Goal: Information Seeking & Learning: Learn about a topic

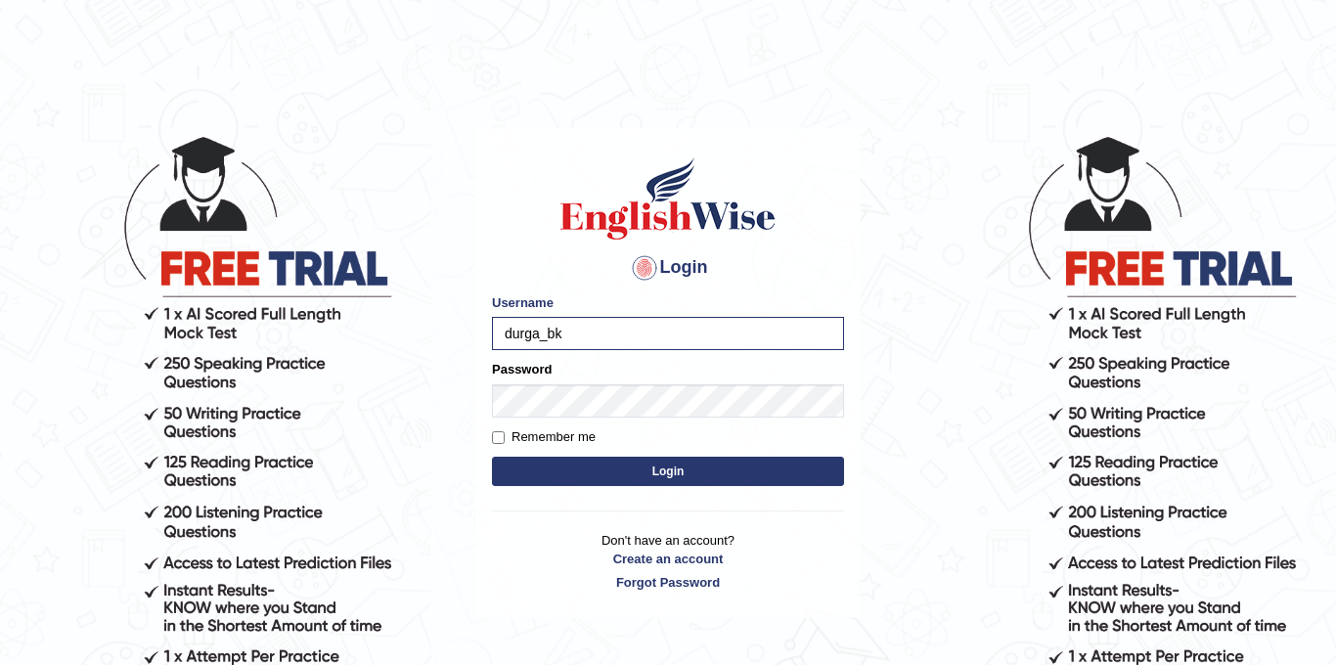
click at [492, 457] on button "Login" at bounding box center [668, 471] width 352 height 29
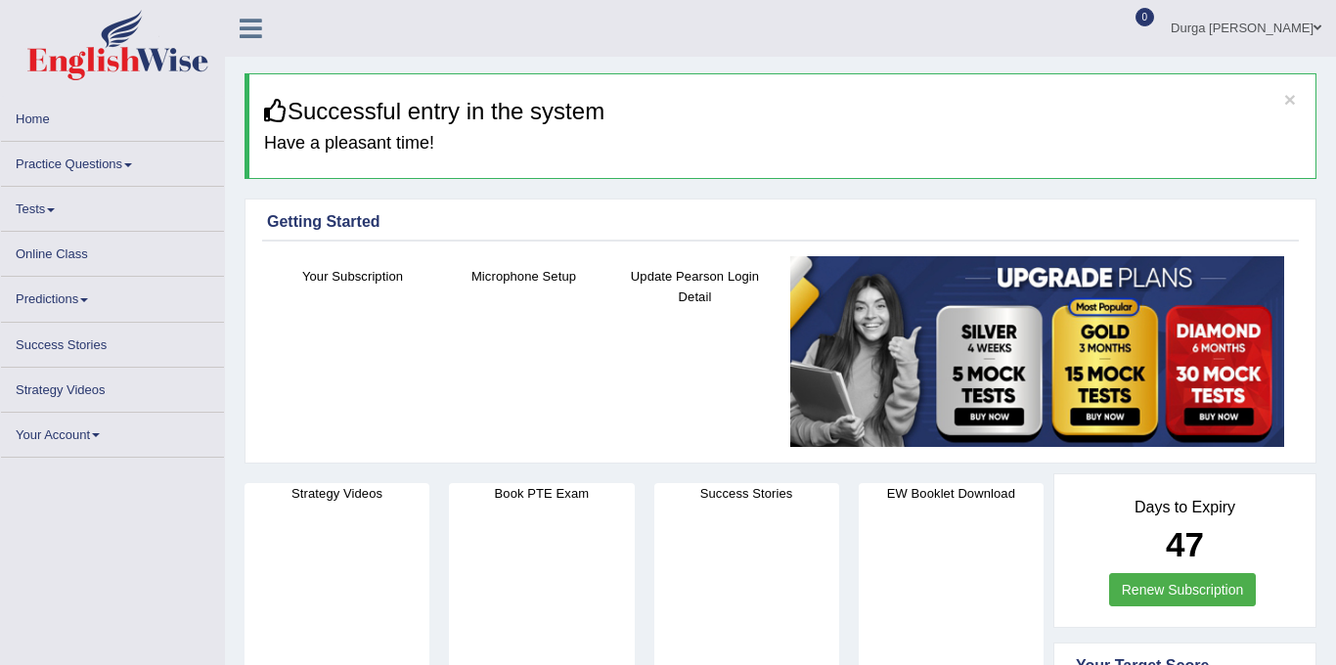
click at [43, 213] on link "Tests" at bounding box center [112, 206] width 223 height 38
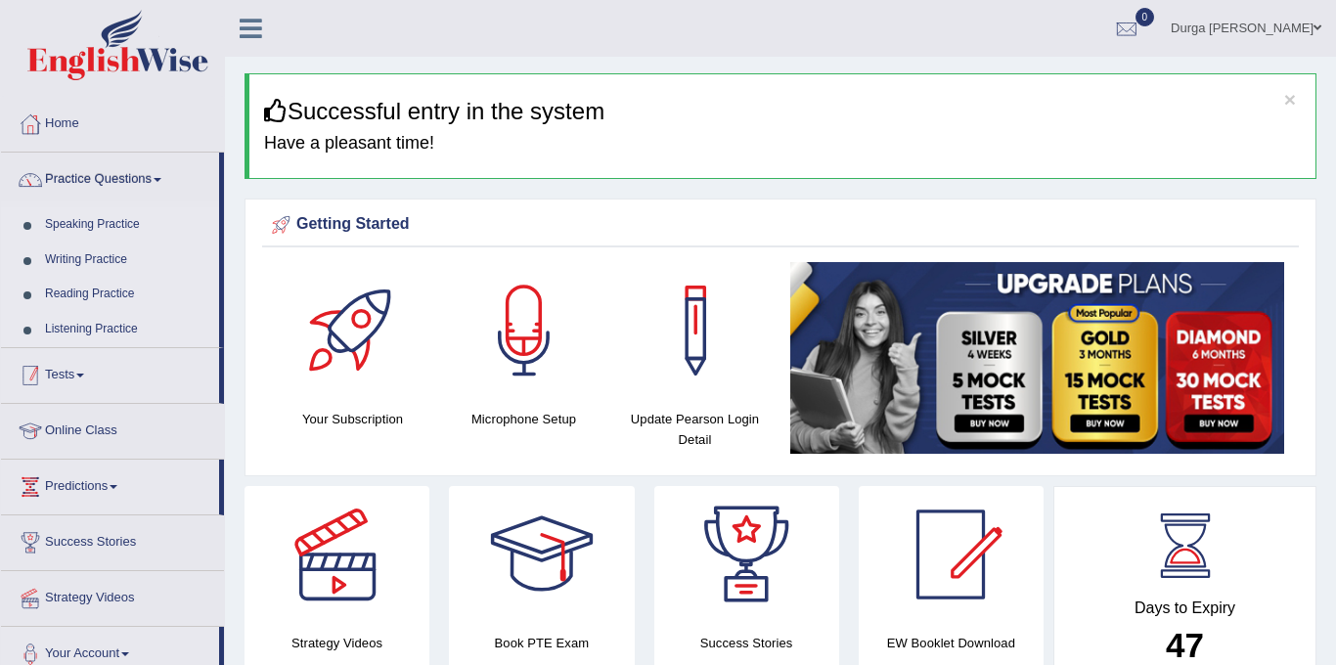
click at [89, 364] on link "Tests" at bounding box center [110, 372] width 218 height 49
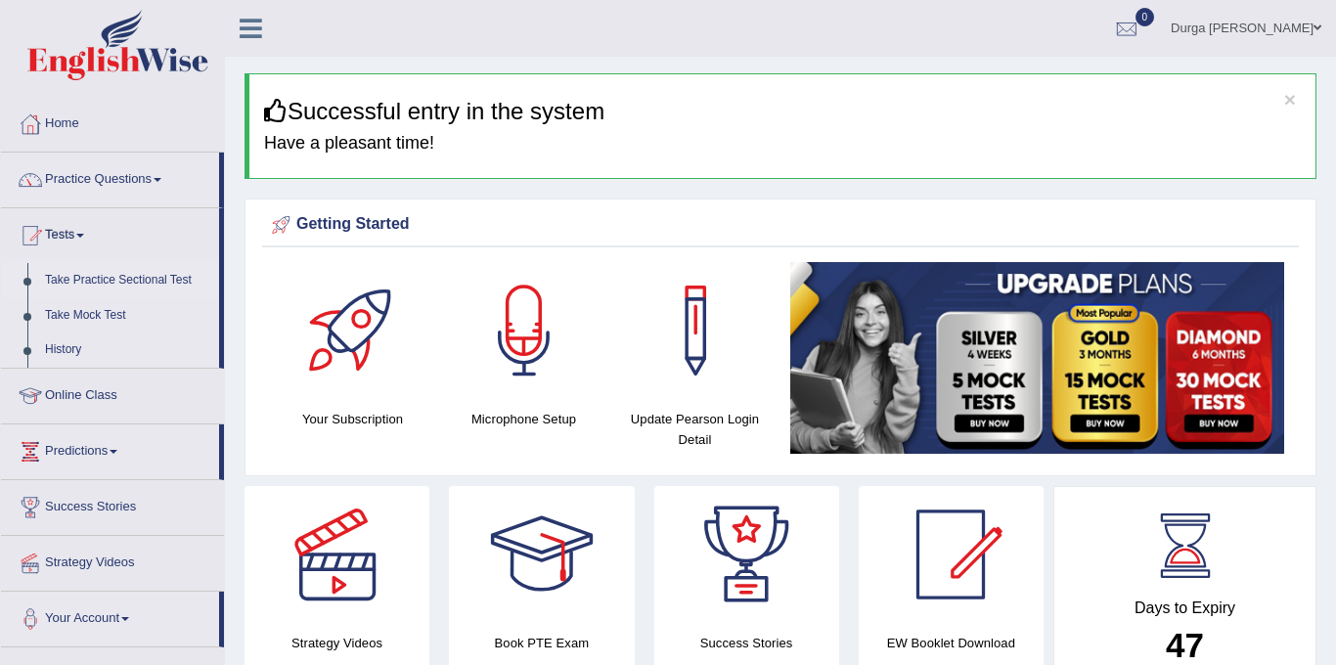
click at [154, 275] on link "Take Practice Sectional Test" at bounding box center [127, 280] width 183 height 35
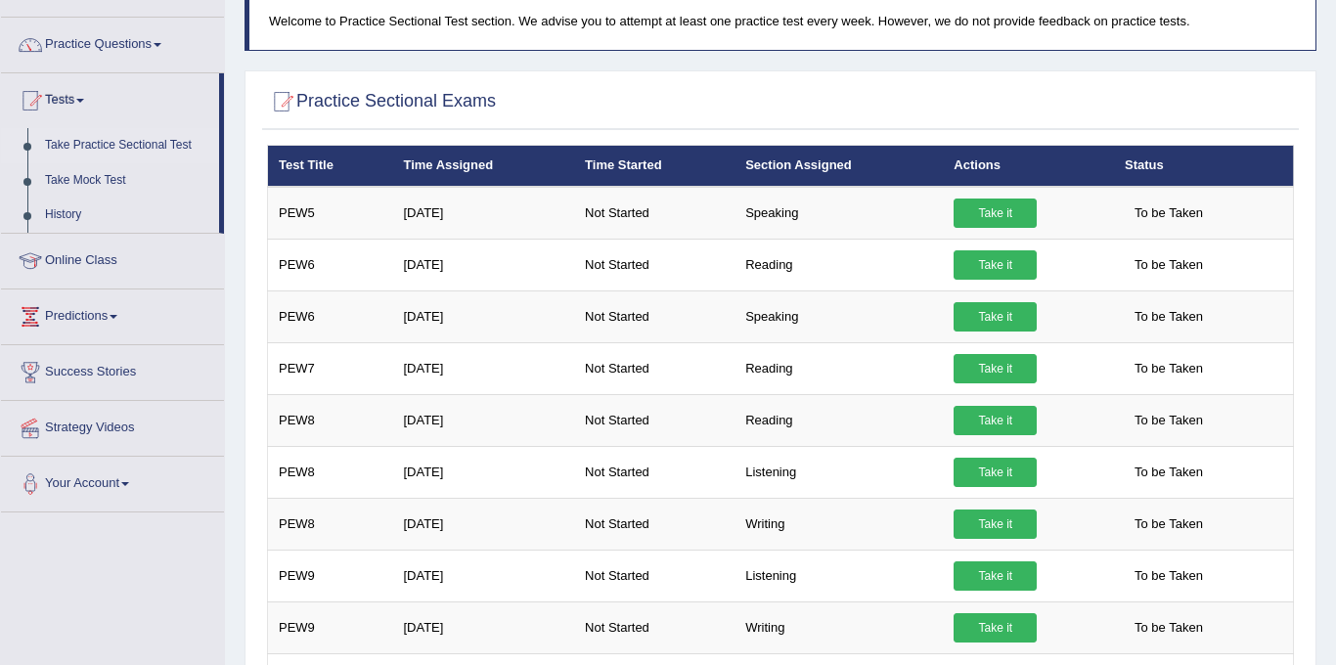
scroll to position [38, 0]
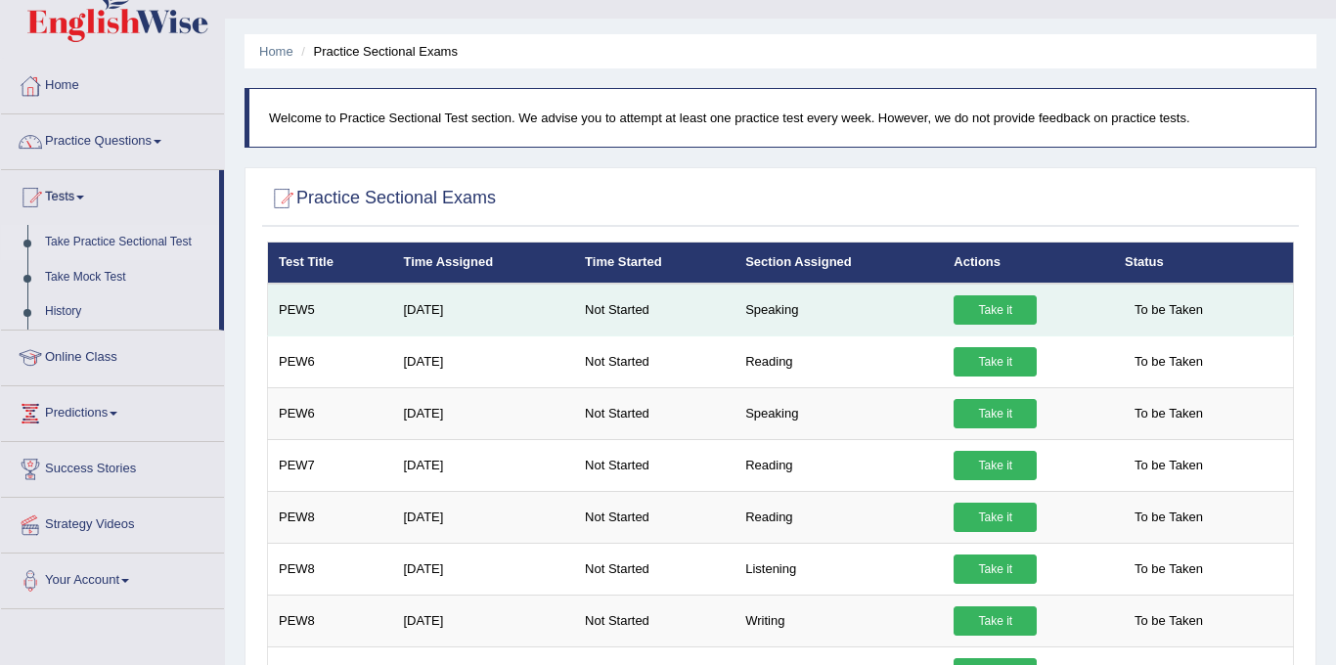
click at [1006, 309] on link "Take it" at bounding box center [995, 309] width 83 height 29
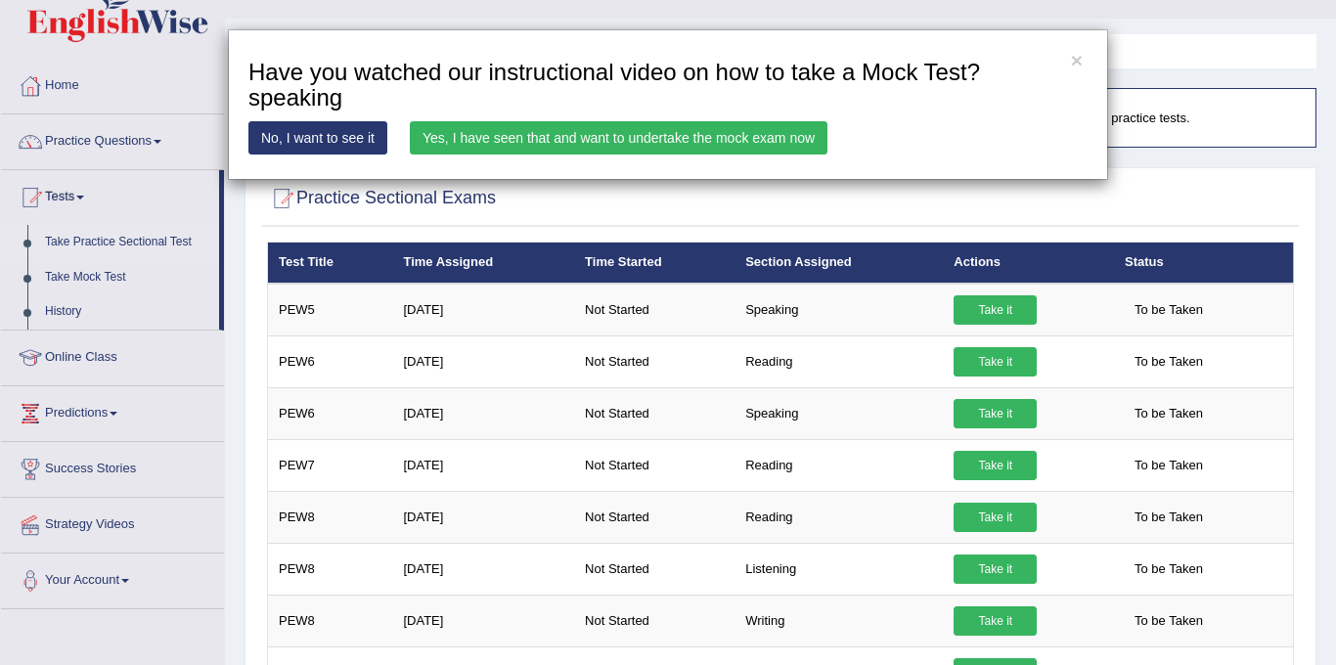
click at [621, 137] on link "Yes, I have seen that and want to undertake the mock exam now" at bounding box center [619, 137] width 418 height 33
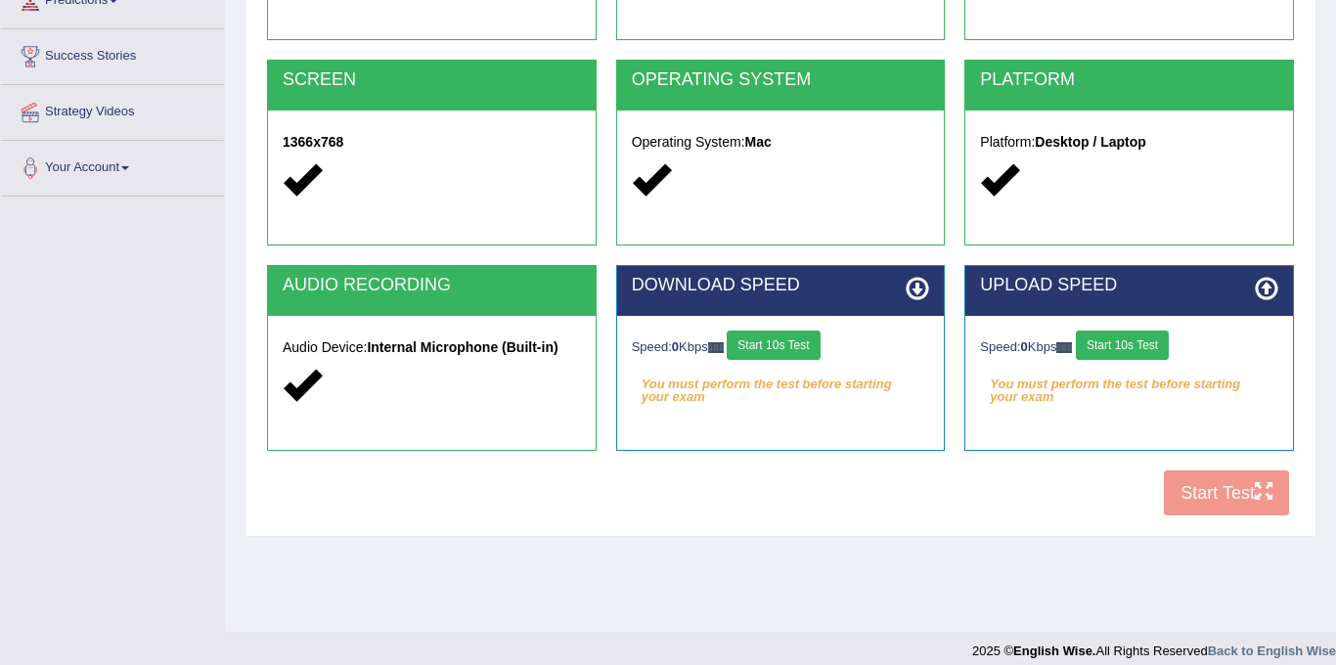
scroll to position [362, 0]
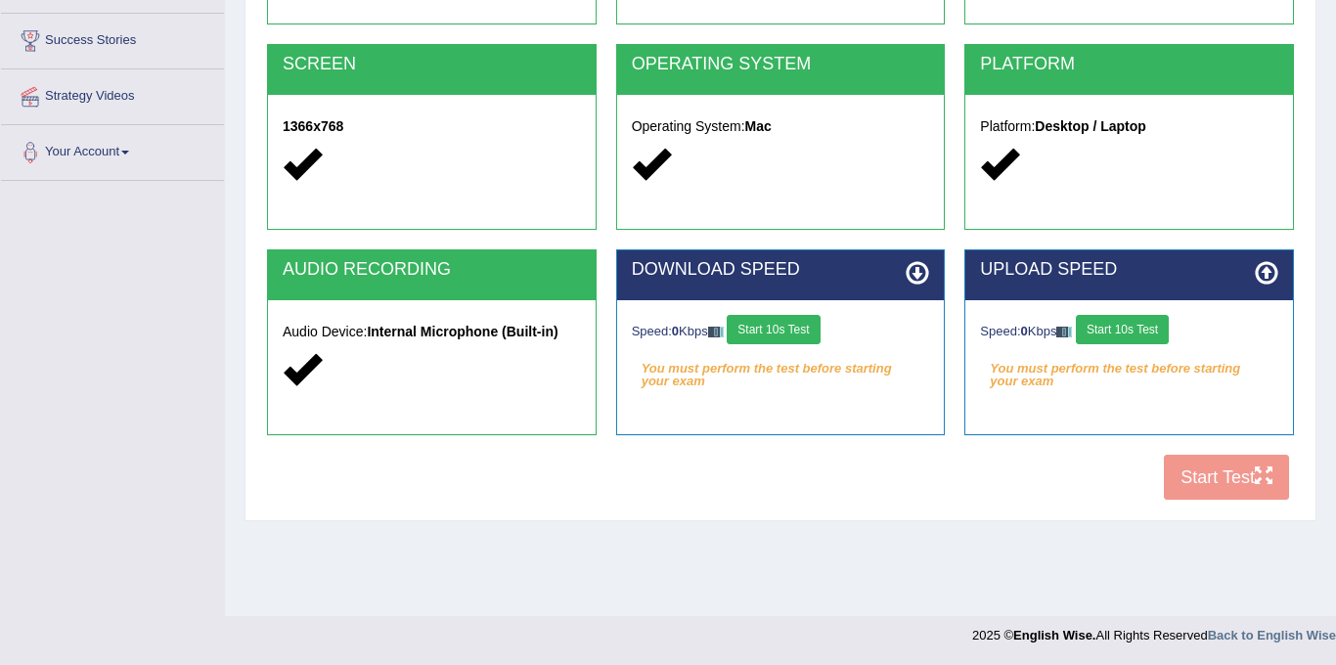
click at [800, 319] on button "Start 10s Test" at bounding box center [773, 329] width 93 height 29
click at [1119, 326] on button "Start 10s Test" at bounding box center [1122, 329] width 93 height 29
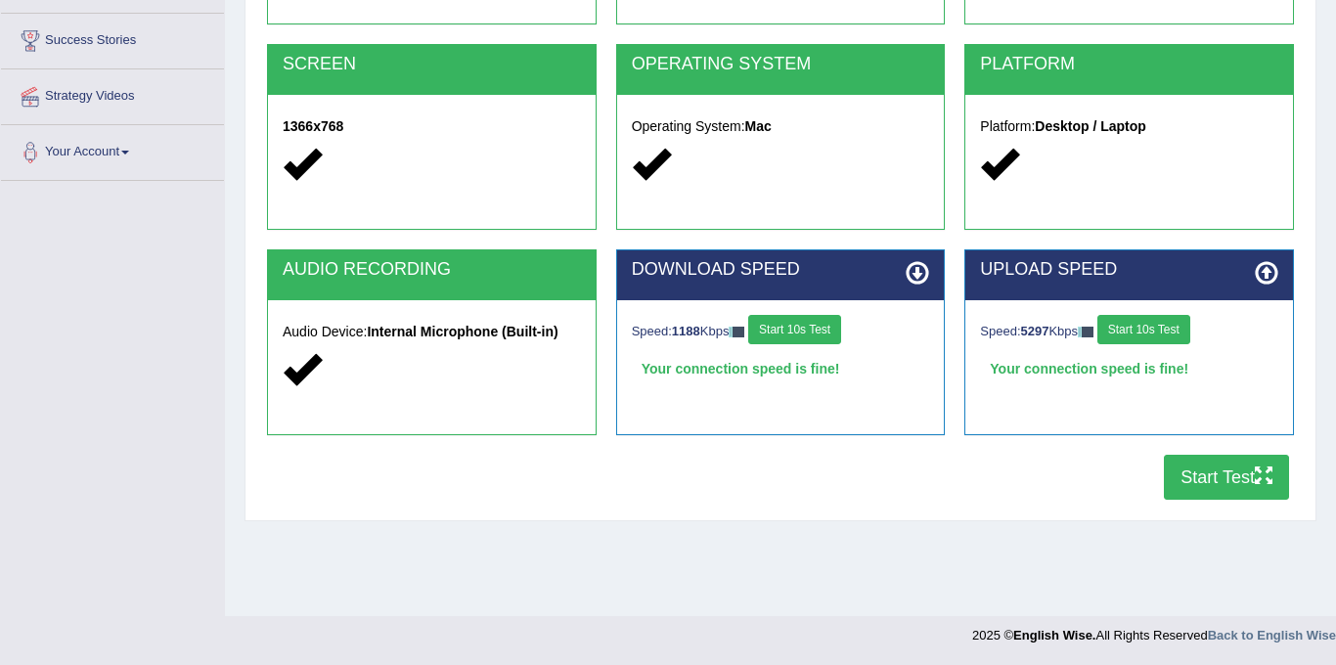
scroll to position [0, 0]
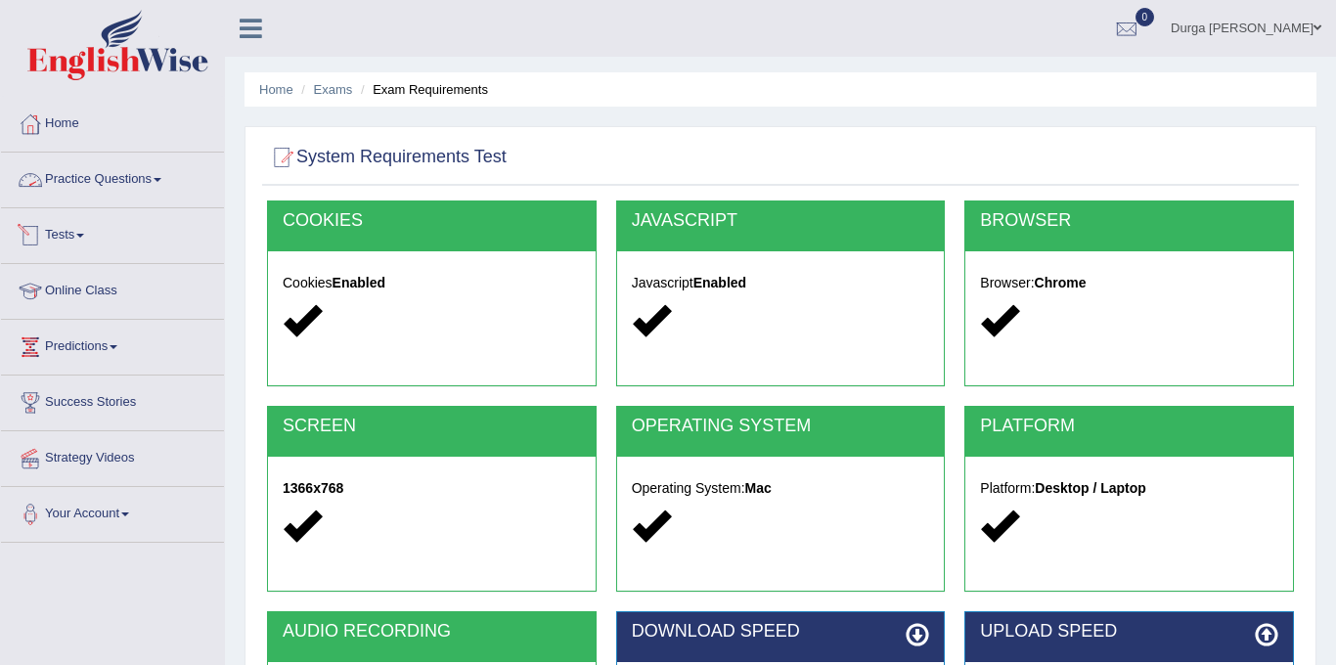
click at [172, 185] on link "Practice Questions" at bounding box center [112, 177] width 223 height 49
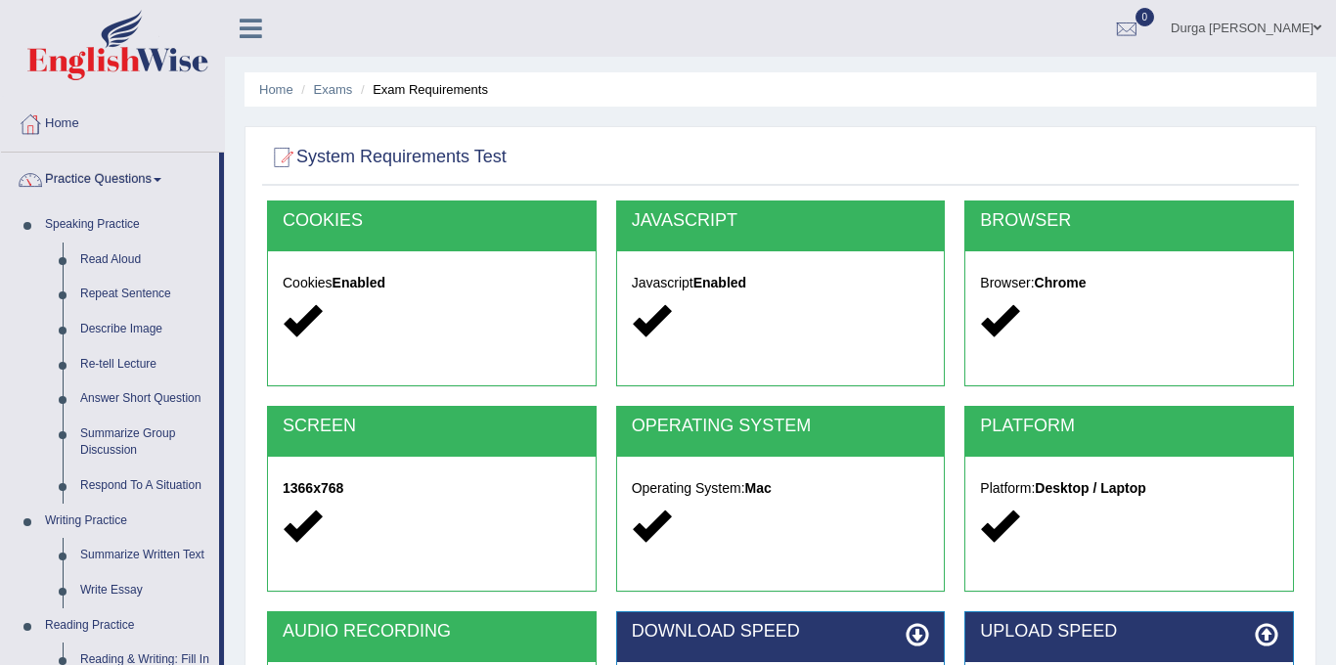
click at [156, 177] on link "Practice Questions" at bounding box center [110, 177] width 218 height 49
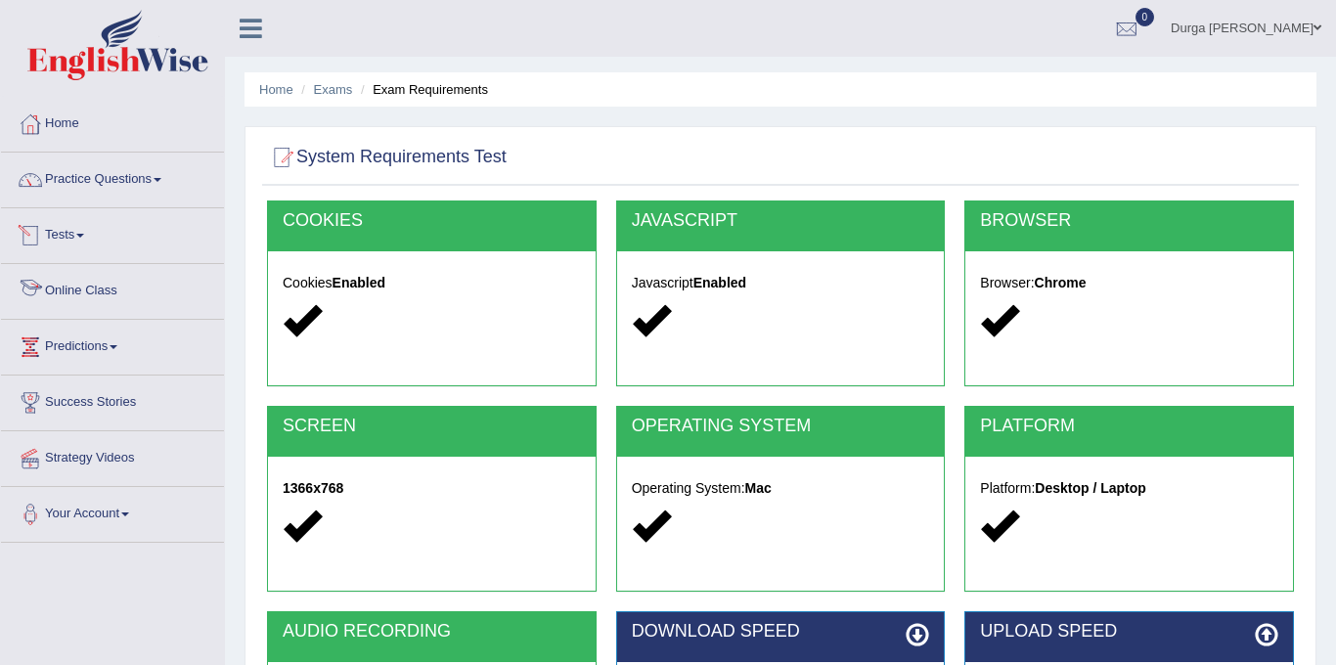
click at [98, 247] on link "Tests" at bounding box center [112, 232] width 223 height 49
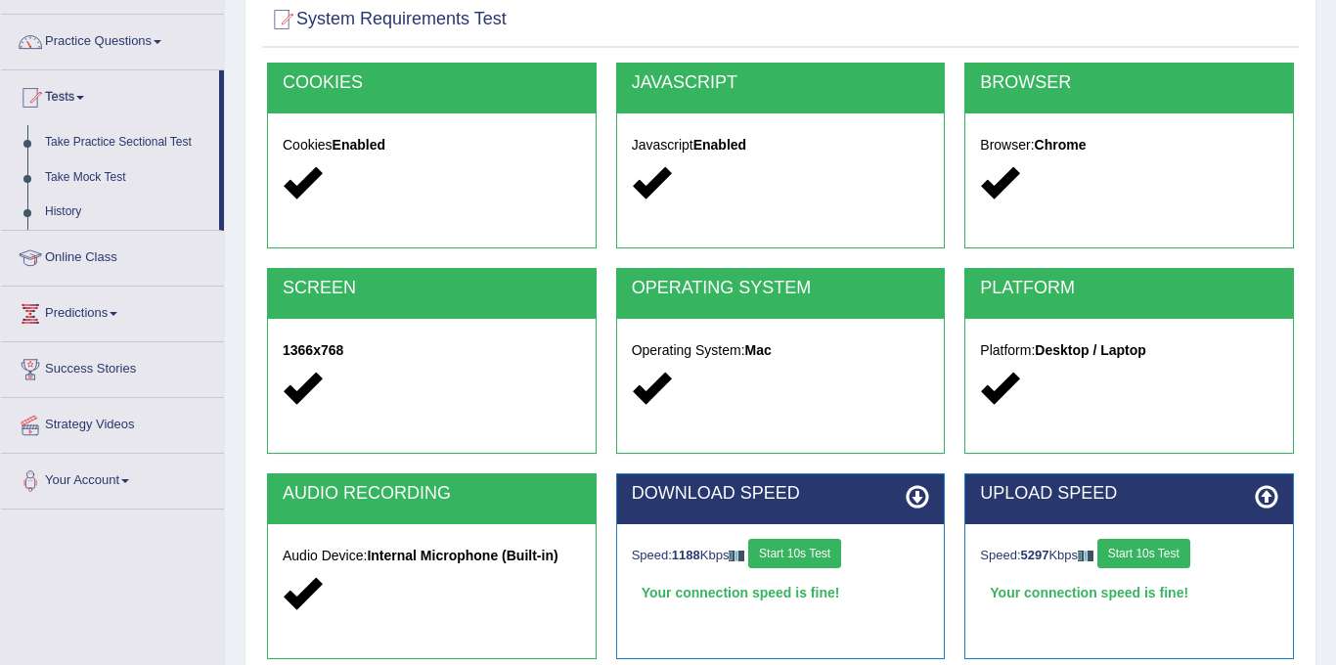
scroll to position [362, 0]
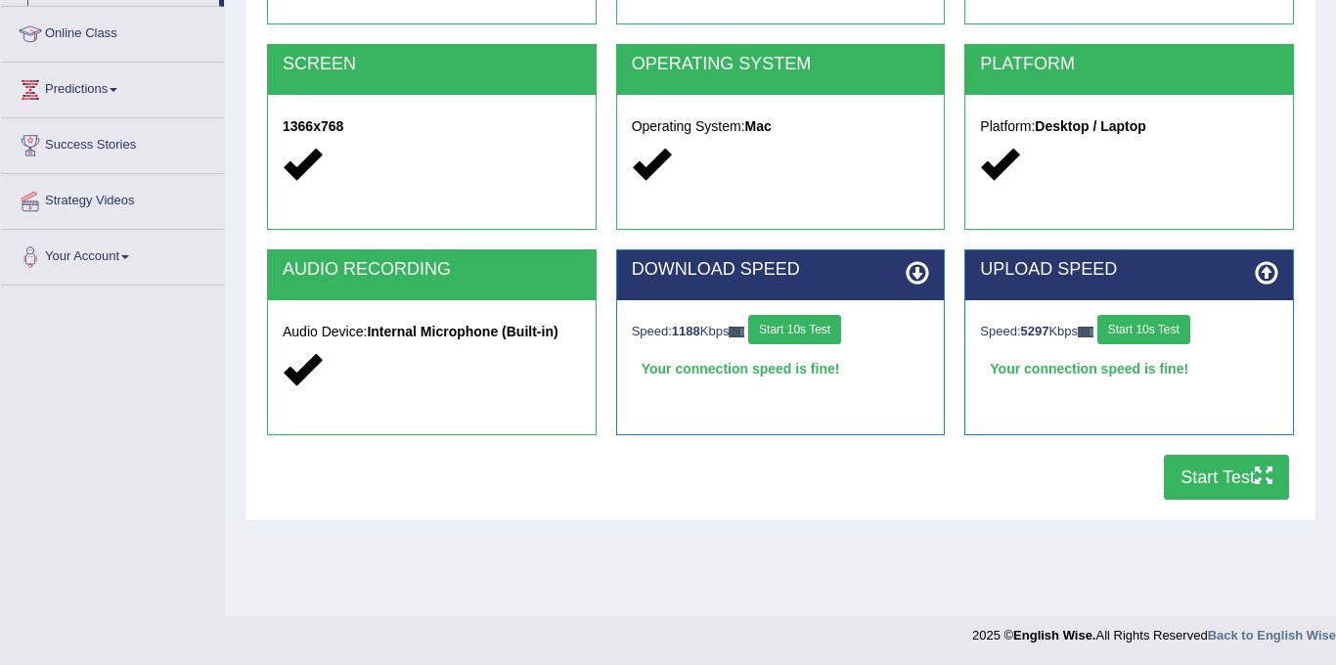
click at [1213, 472] on button "Start Test" at bounding box center [1226, 477] width 125 height 45
